Goal: Task Accomplishment & Management: Manage account settings

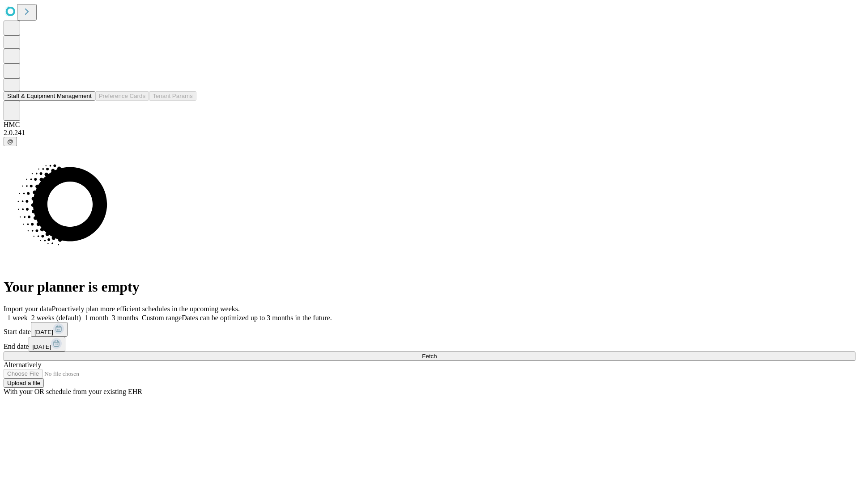
click at [84, 101] on button "Staff & Equipment Management" at bounding box center [50, 95] width 92 height 9
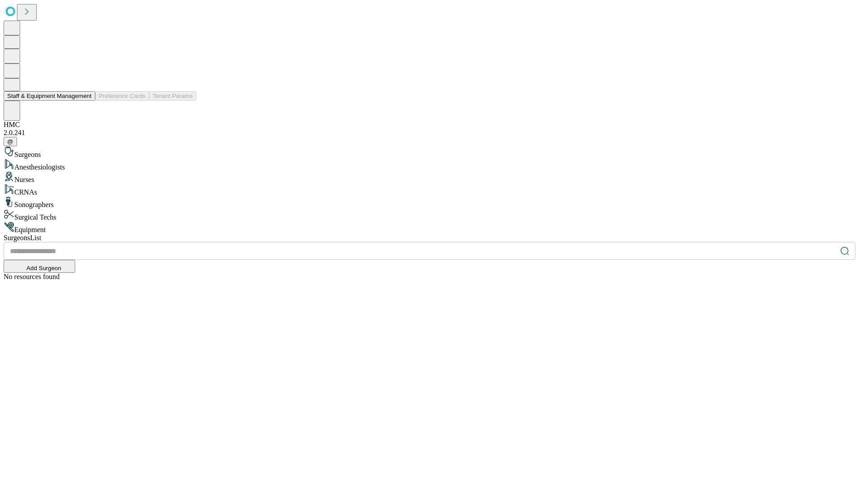
click at [85, 101] on button "Staff & Equipment Management" at bounding box center [50, 95] width 92 height 9
